Goal: Check status: Check status

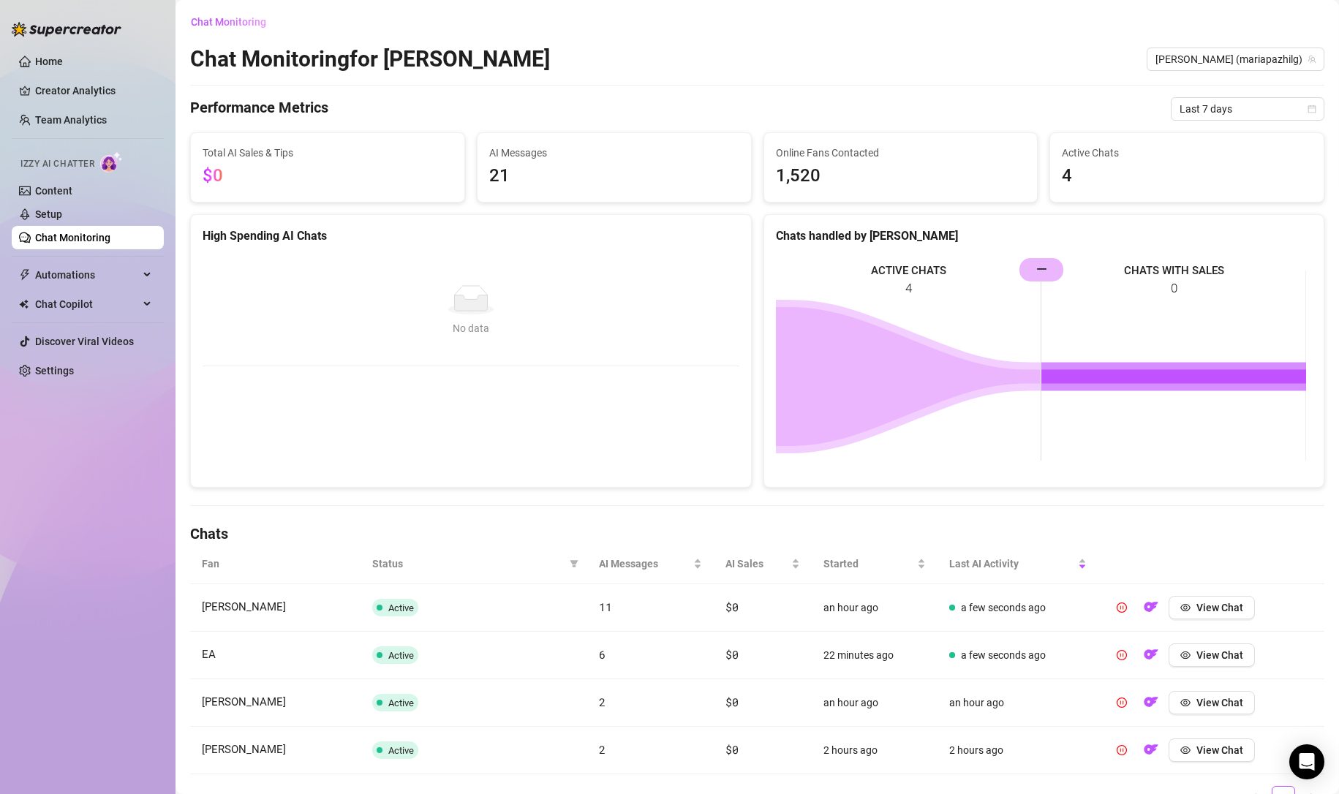
scroll to position [71, 0]
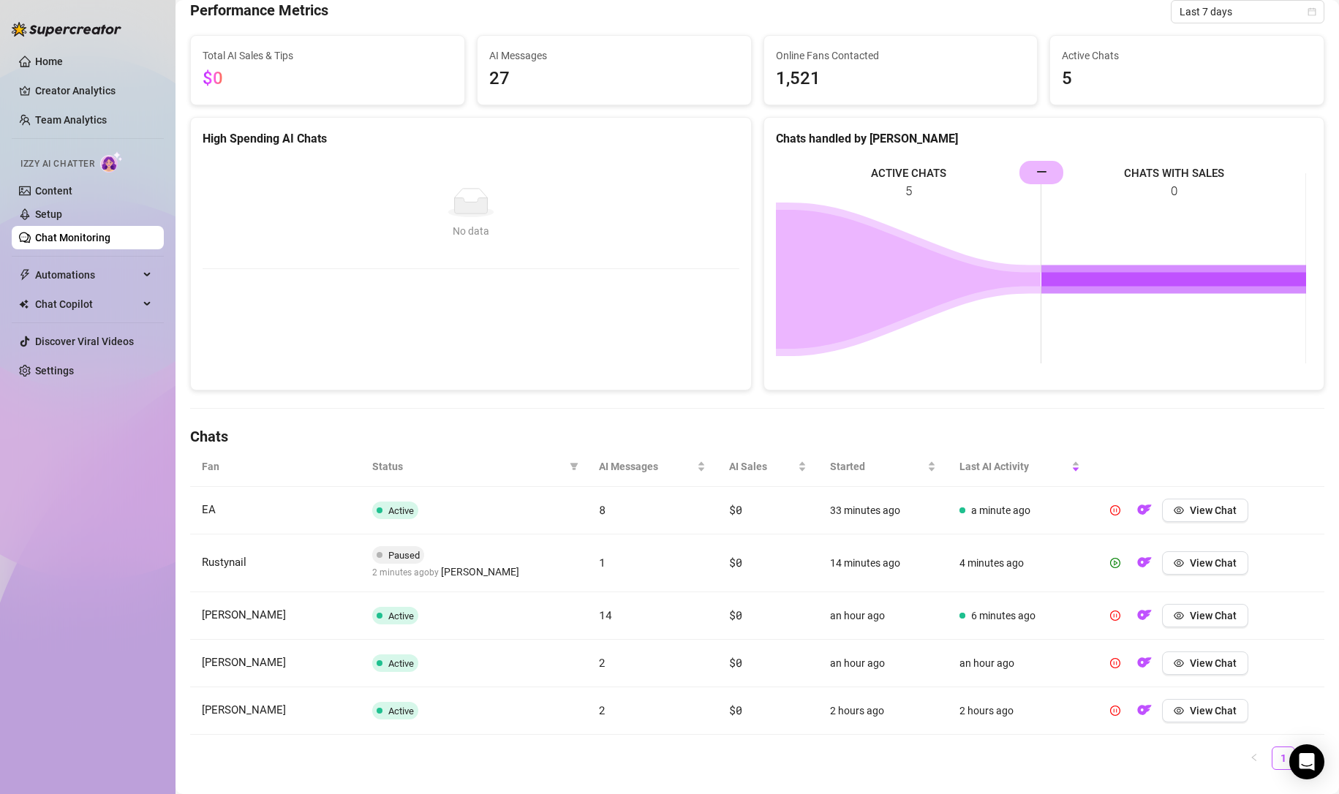
scroll to position [122, 0]
